Goal: Information Seeking & Learning: Understand process/instructions

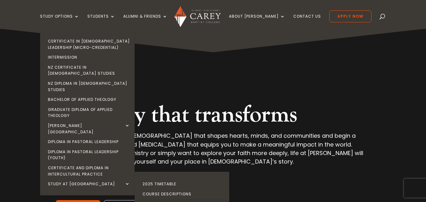
click at [182, 199] on link "International Students" at bounding box center [183, 204] width 95 height 10
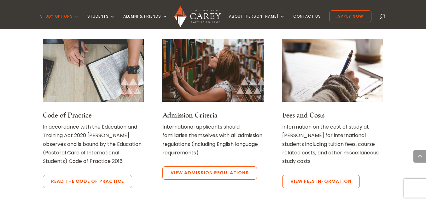
scroll to position [518, 0]
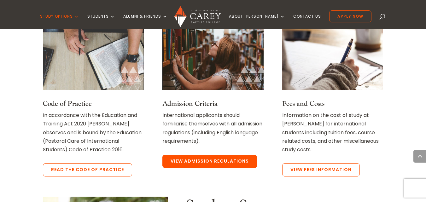
click at [210, 165] on link "View Admission Regulations" at bounding box center [210, 161] width 95 height 13
